Goal: Task Accomplishment & Management: Manage account settings

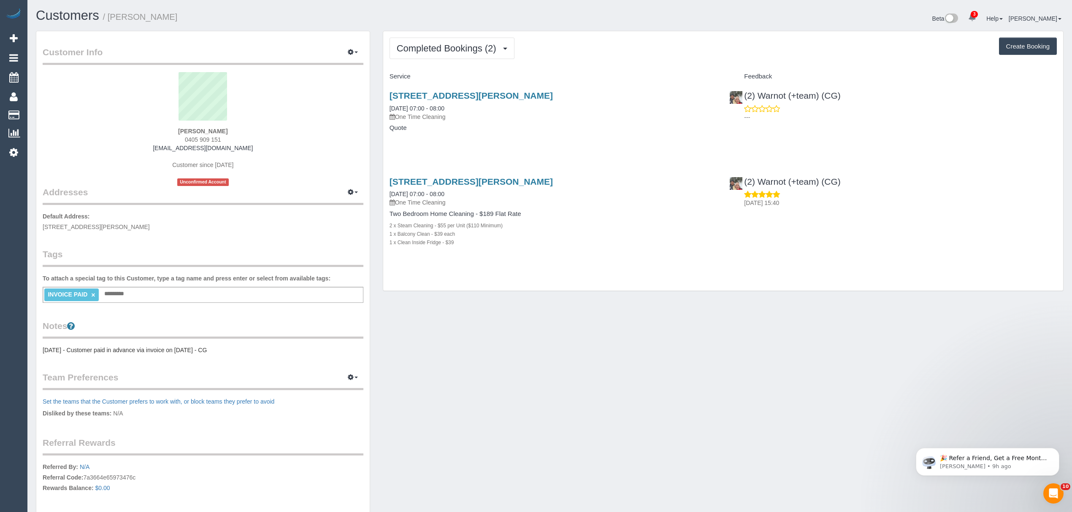
drag, startPoint x: 175, startPoint y: 132, endPoint x: 235, endPoint y: 129, distance: 60.0
click at [235, 129] on div "George Koukeris 0405 909 151 gkoukeris@hotmail.com Customer since 2025 Unconfir…" at bounding box center [203, 129] width 321 height 114
copy strong "George Koukeris"
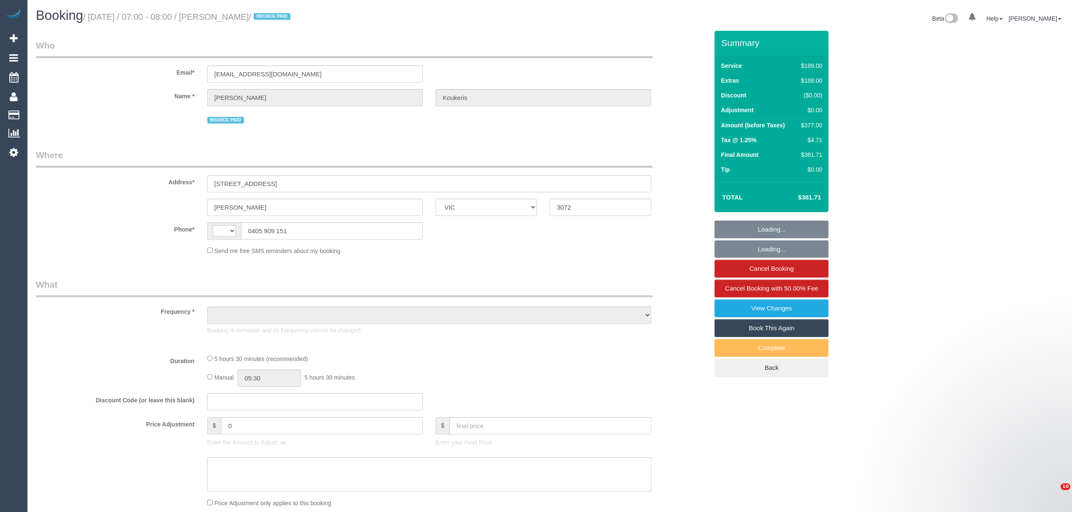
select select "VIC"
select select "string:AU"
select select "object:596"
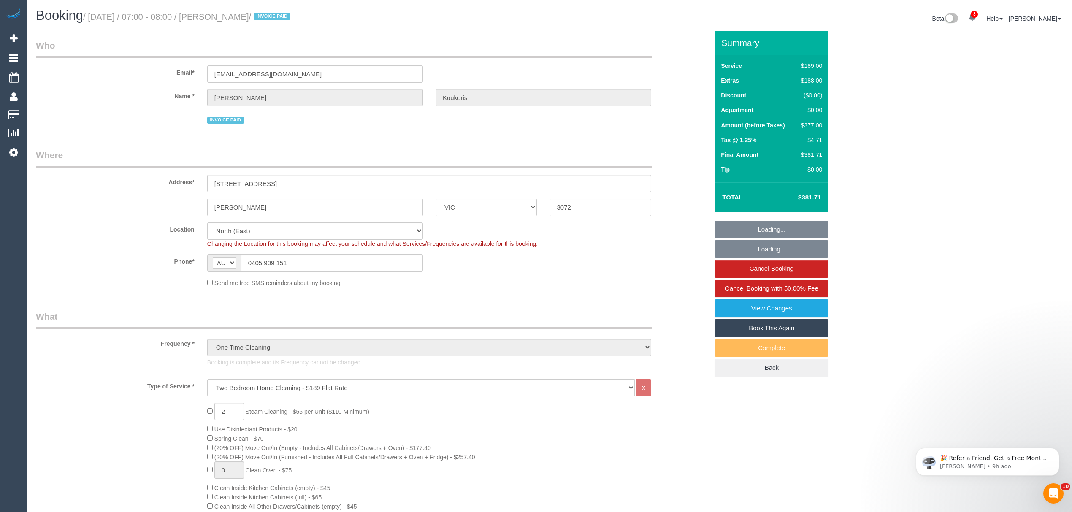
select select "spot1"
select select "number:28"
select select "number:14"
select select "number:19"
select select "object:1500"
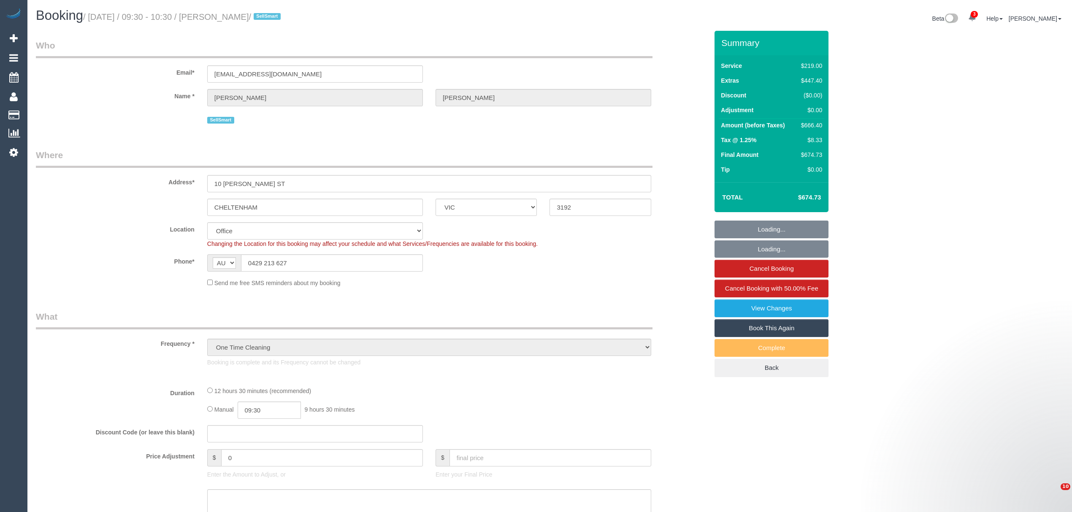
select select "VIC"
select select "number:28"
select select "number:16"
select select "number:19"
select select "number:24"
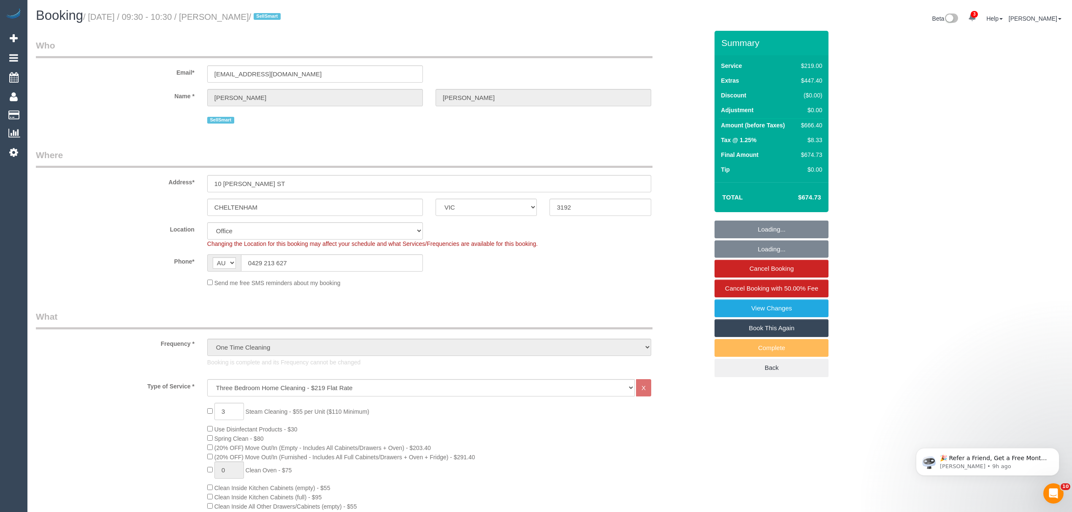
select select "object:2233"
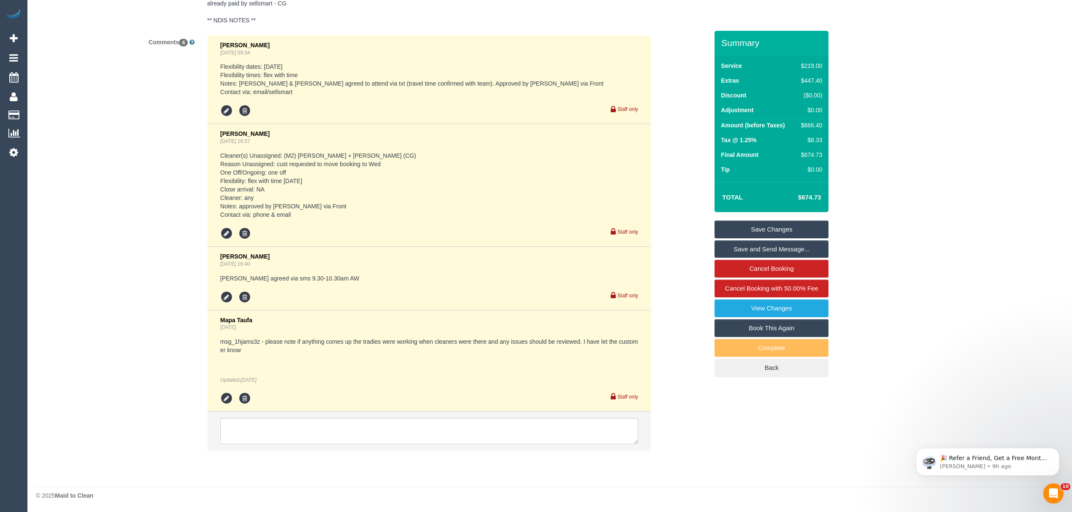
scroll to position [1260, 0]
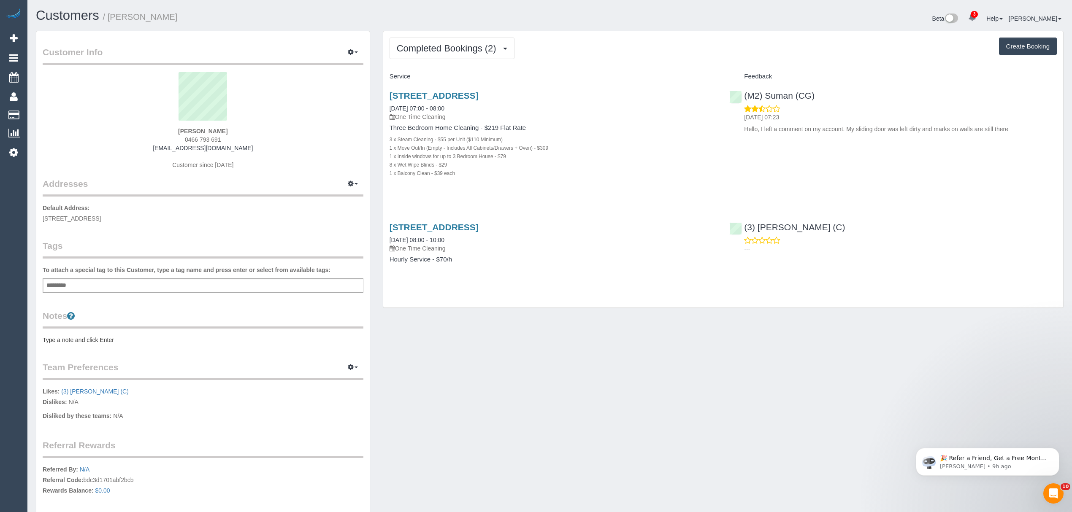
drag, startPoint x: 228, startPoint y: 132, endPoint x: 184, endPoint y: 127, distance: 44.1
click at [184, 127] on div "Joel Leavitt 0466 793 691 jvlconsultingandservices@gmail.com Customer since 2025" at bounding box center [203, 124] width 321 height 105
copy strong "Joel Leavitt"
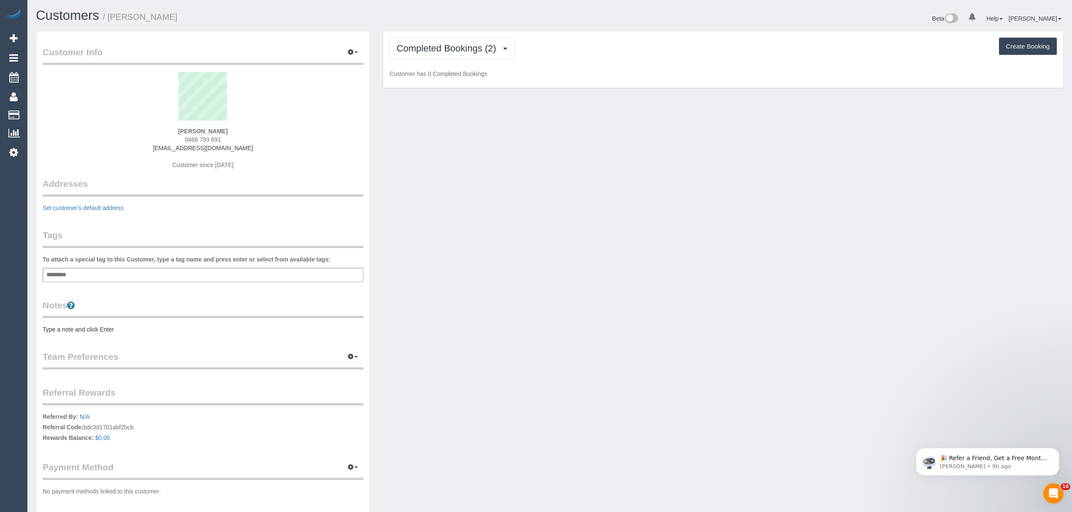
click at [94, 270] on div "To attach a special tag to this Customer, type a tag name and press enter or se…" at bounding box center [203, 268] width 321 height 27
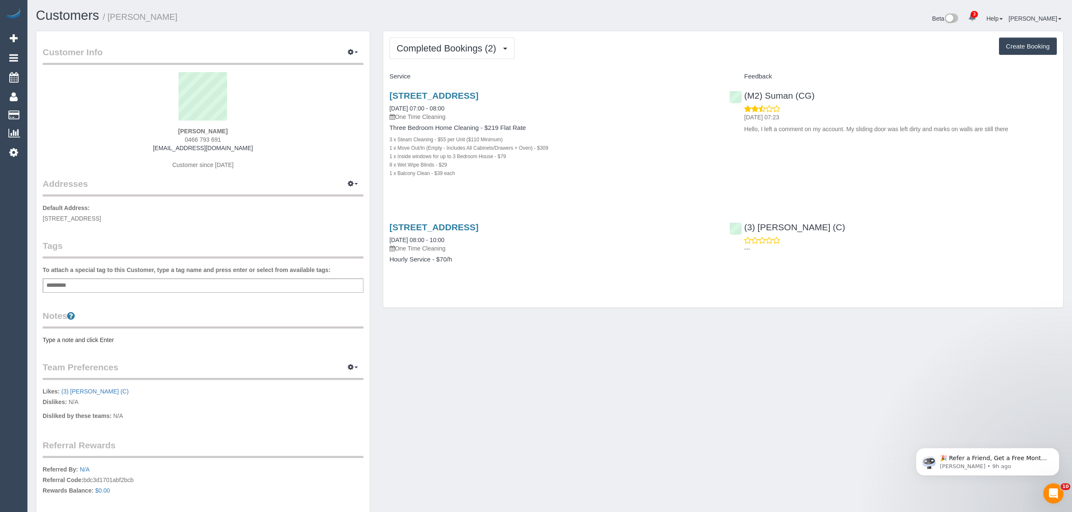
click at [84, 284] on div "Add a tag" at bounding box center [203, 286] width 321 height 14
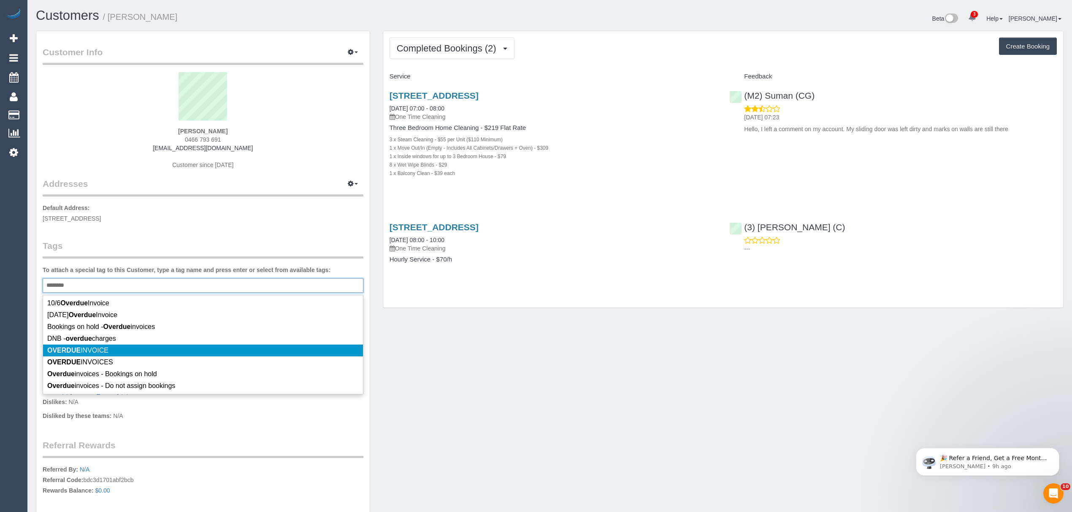
type input "*******"
click at [76, 347] on em "OVERDUE" at bounding box center [63, 350] width 33 height 7
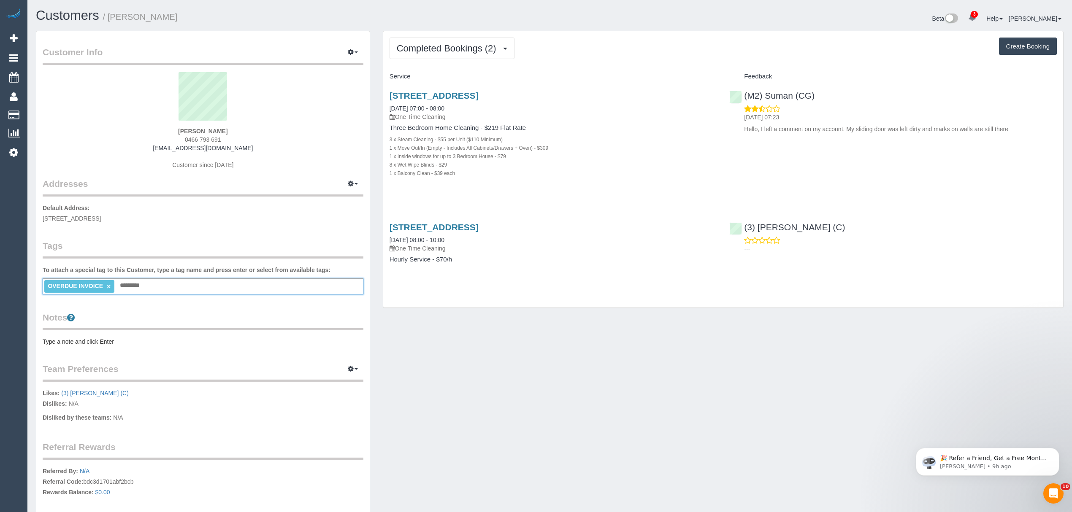
click at [72, 341] on pre "Type a note and click Enter" at bounding box center [203, 342] width 321 height 8
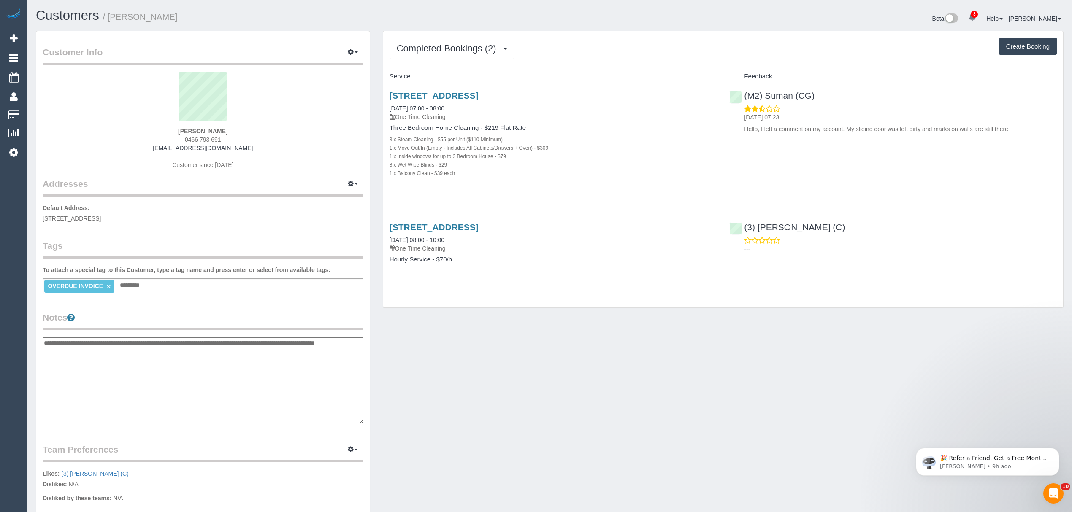
type textarea "**********"
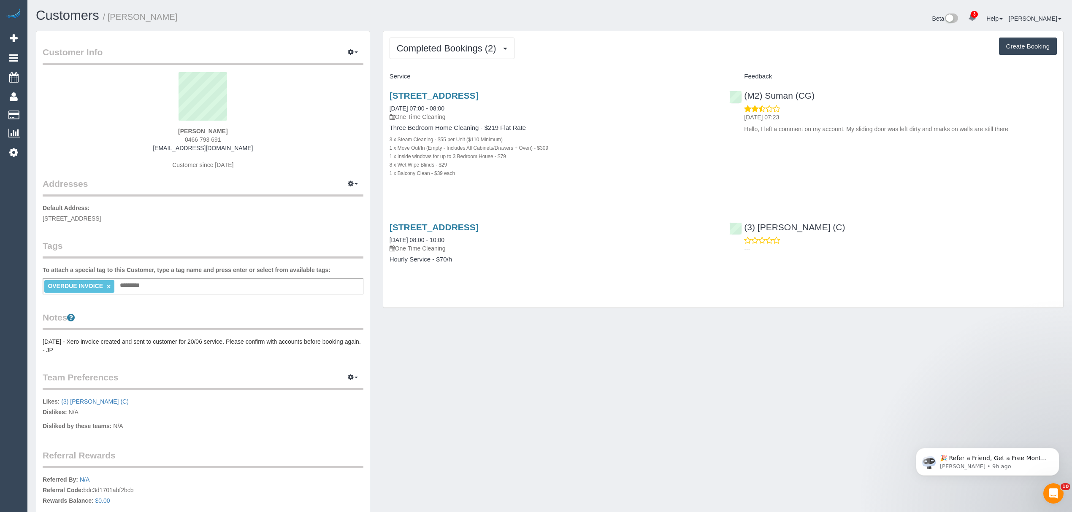
click at [262, 341] on pre "[DATE] - Xero invoice created and sent to customer for 20/06 service. Please co…" at bounding box center [203, 346] width 321 height 17
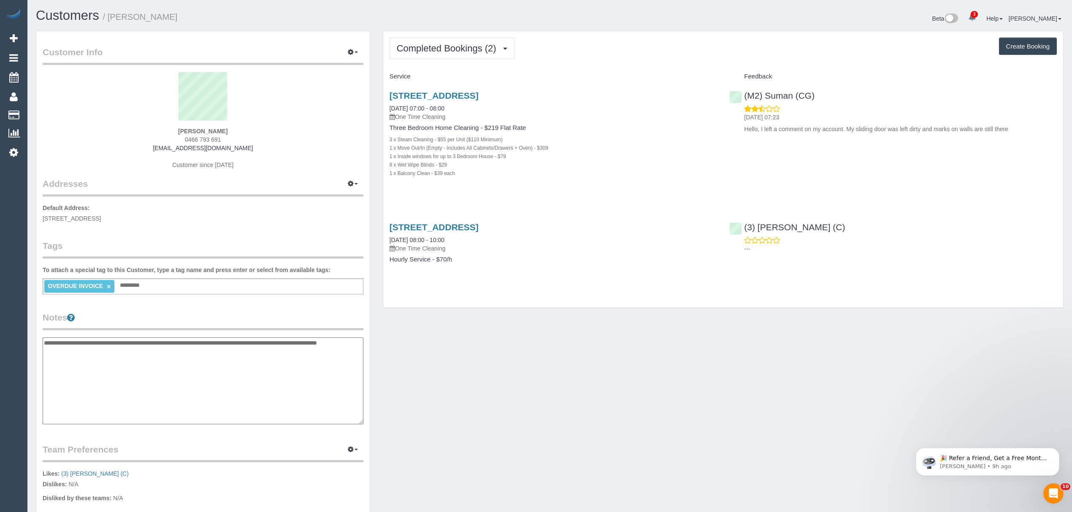
click at [314, 341] on textarea "**********" at bounding box center [203, 381] width 321 height 87
type textarea "**********"
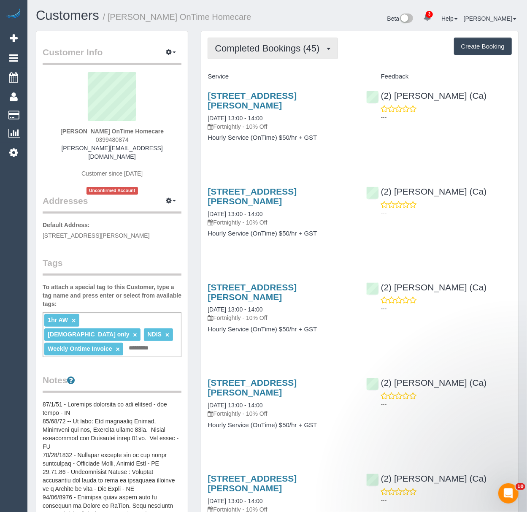
click at [249, 51] on span "Completed Bookings (45)" at bounding box center [269, 48] width 109 height 11
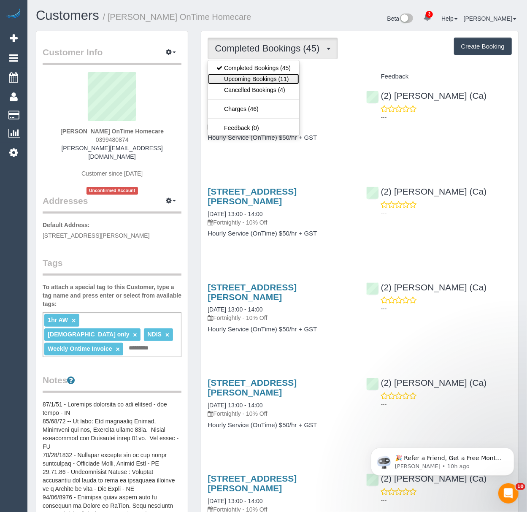
click at [249, 74] on link "Upcoming Bookings (11)" at bounding box center [253, 78] width 91 height 11
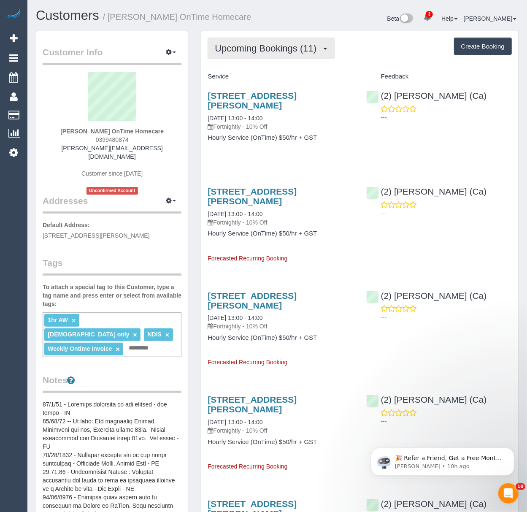
click at [253, 50] on span "Upcoming Bookings (11)" at bounding box center [268, 48] width 106 height 11
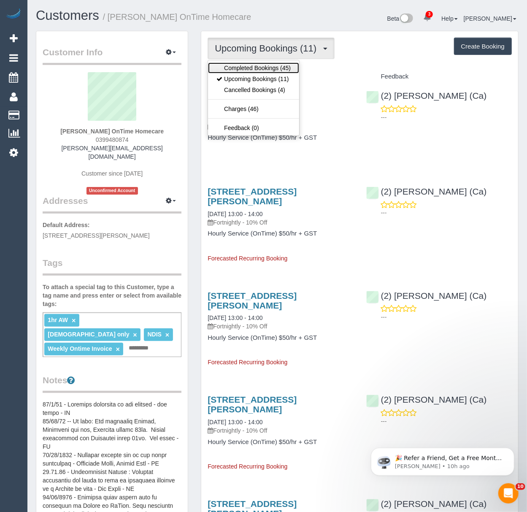
click at [252, 64] on link "Completed Bookings (45)" at bounding box center [253, 67] width 91 height 11
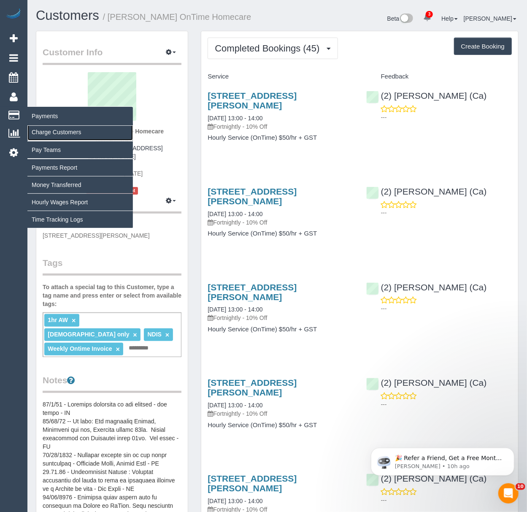
click at [41, 129] on link "Charge Customers" at bounding box center [79, 132] width 105 height 17
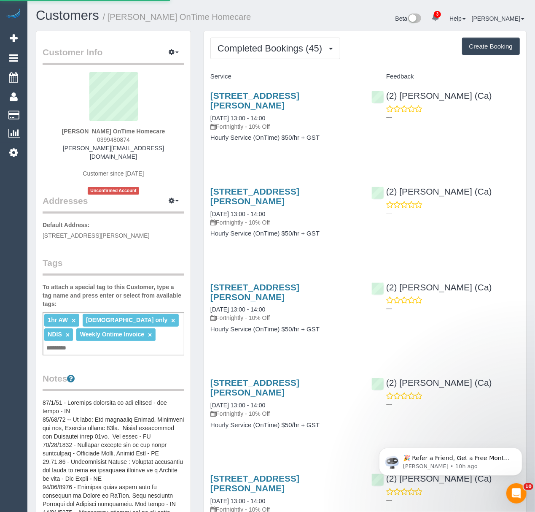
select select
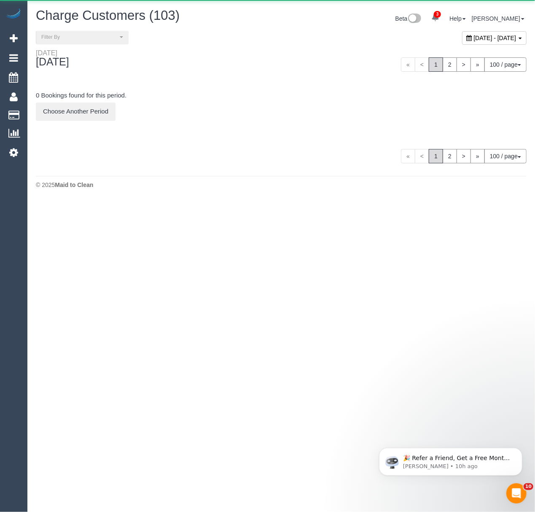
click at [474, 39] on span "September 13, 2025 - September 13, 2025" at bounding box center [495, 38] width 43 height 7
type input "**********"
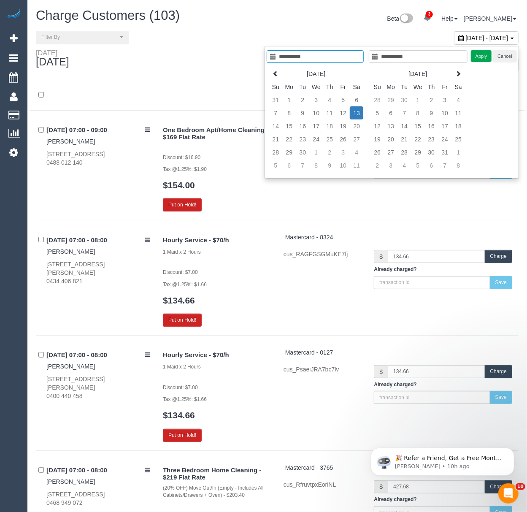
click at [362, 115] on td "13" at bounding box center [357, 112] width 14 height 13
click at [360, 113] on td "13" at bounding box center [357, 112] width 14 height 13
type input "**********"
click at [483, 54] on button "Apply" at bounding box center [481, 56] width 21 height 12
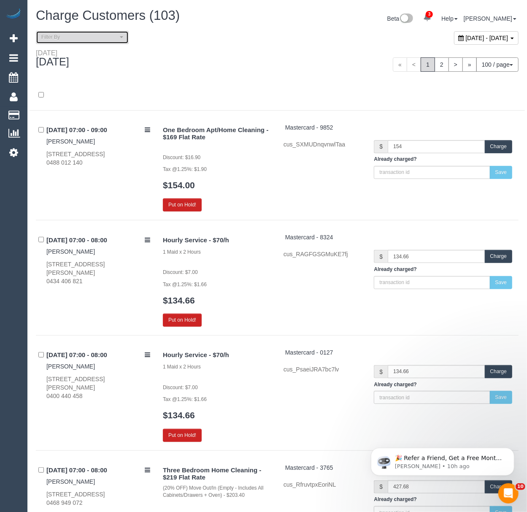
click at [108, 42] on button "Filter By" at bounding box center [82, 37] width 93 height 13
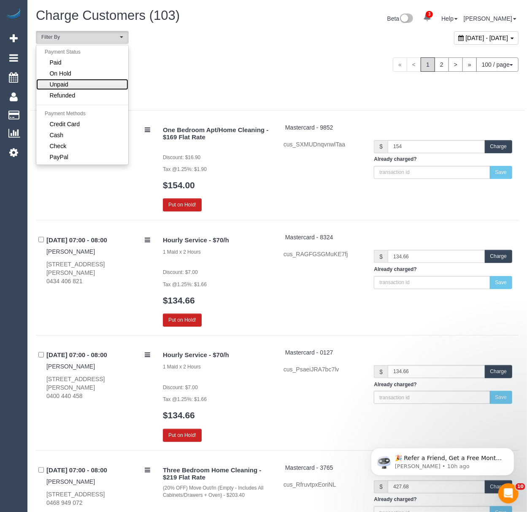
click at [97, 80] on link "Unpaid" at bounding box center [82, 84] width 92 height 11
select select "******"
click at [81, 84] on link "Unpaid" at bounding box center [82, 84] width 92 height 11
select select
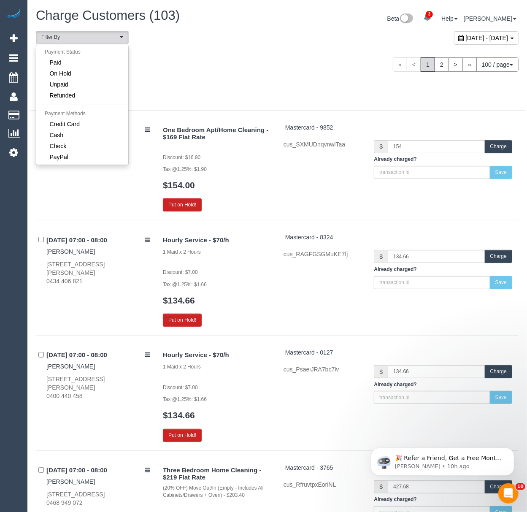
click at [191, 73] on div "Saturday September 13, 2025 « < 1 2 > » 100 / page 10 / page 20 / page 30 / pag…" at bounding box center [277, 64] width 495 height 31
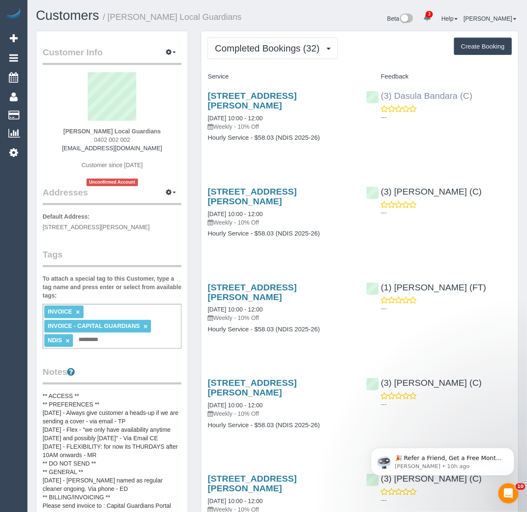
drag, startPoint x: 395, startPoint y: 89, endPoint x: 457, endPoint y: 94, distance: 61.8
click at [457, 94] on div "(3) Dasula Bandara (C) ---" at bounding box center [439, 104] width 158 height 41
copy link "(3) Dasula Bandara"
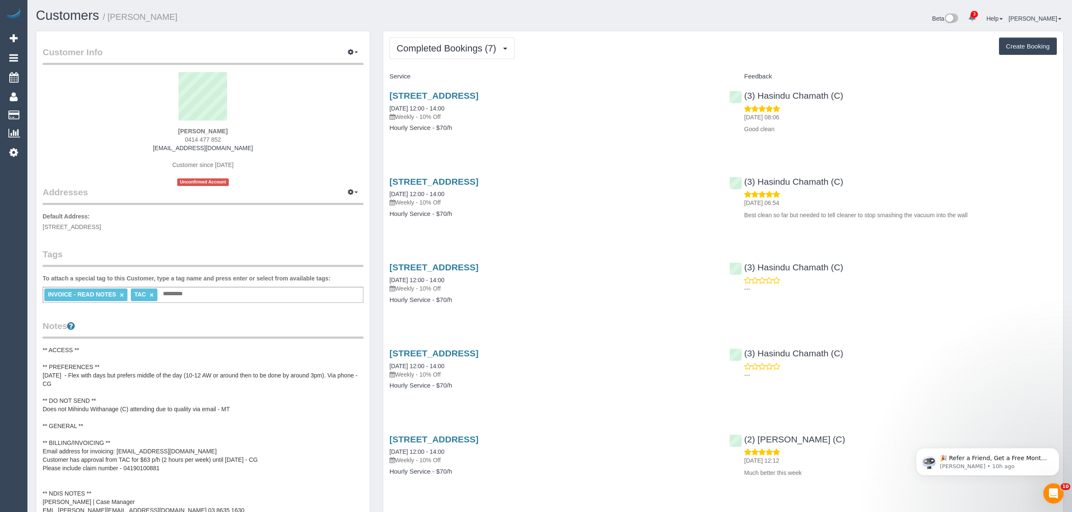
click at [151, 294] on link "×" at bounding box center [152, 295] width 4 height 7
click at [151, 294] on input "text" at bounding box center [145, 294] width 29 height 11
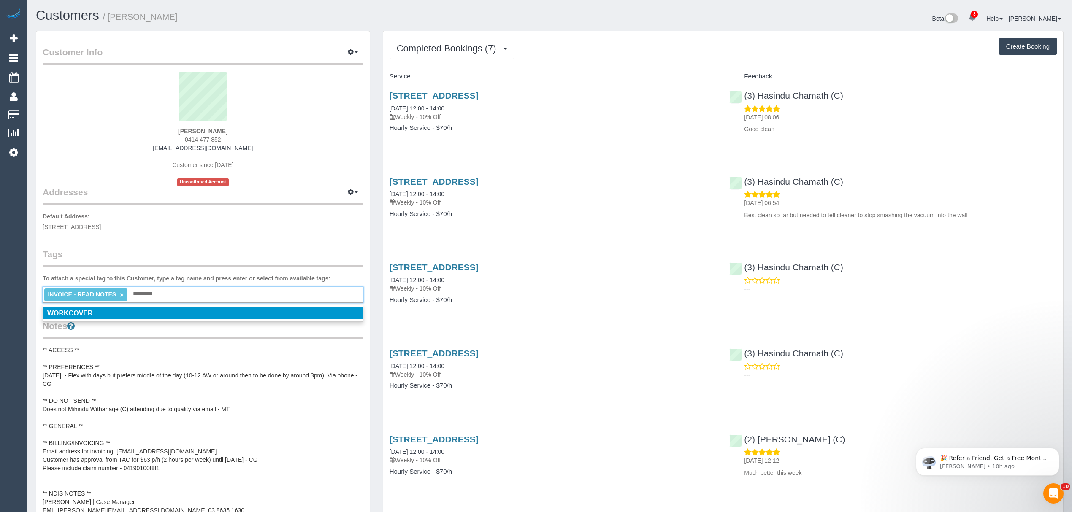
type input "*********"
click at [139, 315] on li "WORKCOVER" at bounding box center [203, 314] width 320 height 12
